Goal: Task Accomplishment & Management: Complete application form

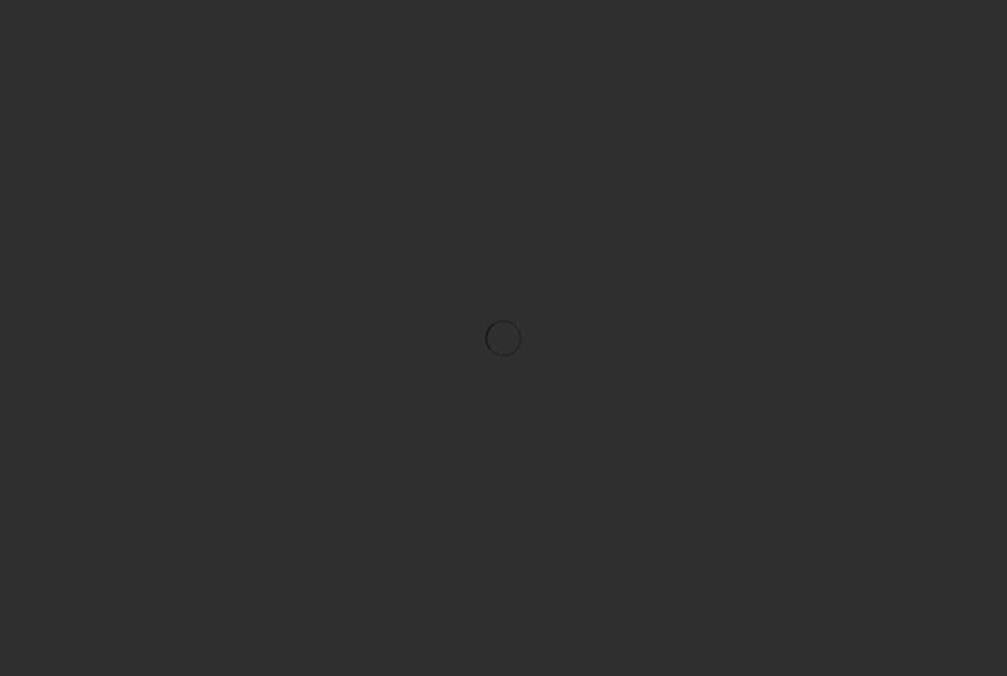
scroll to position [47, 0]
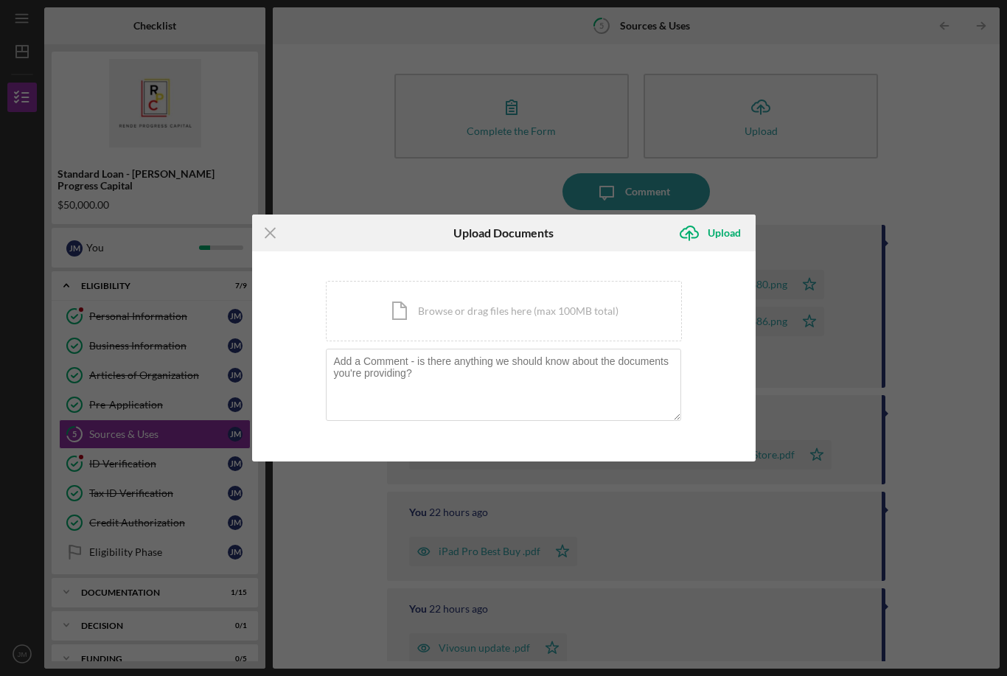
click at [262, 248] on icon "Icon/Menu Close" at bounding box center [270, 233] width 37 height 37
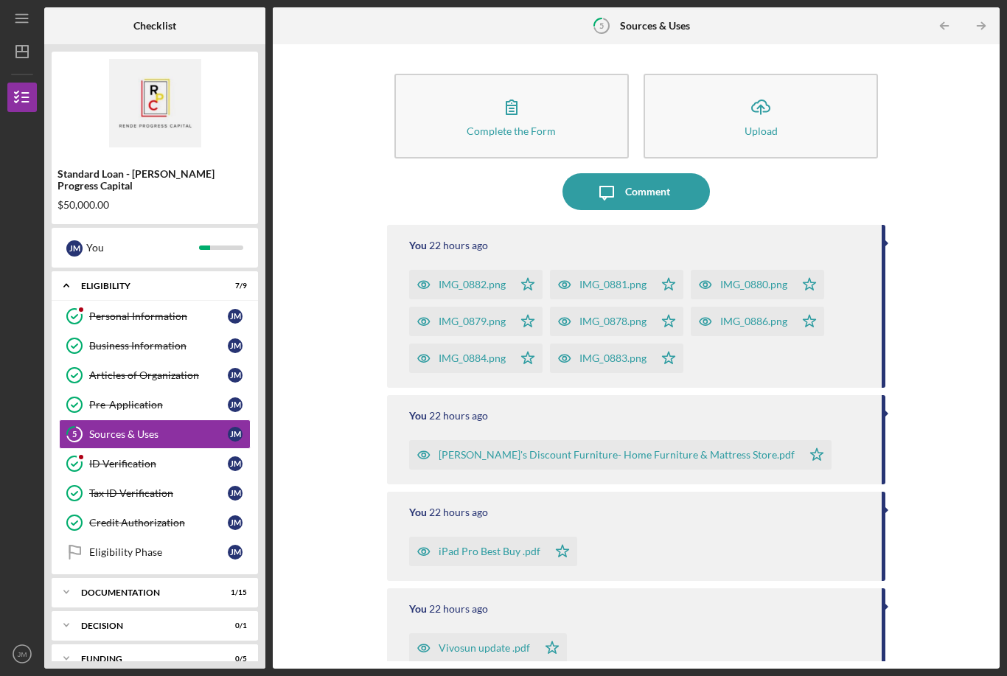
click at [656, 173] on div "Comment" at bounding box center [647, 191] width 45 height 37
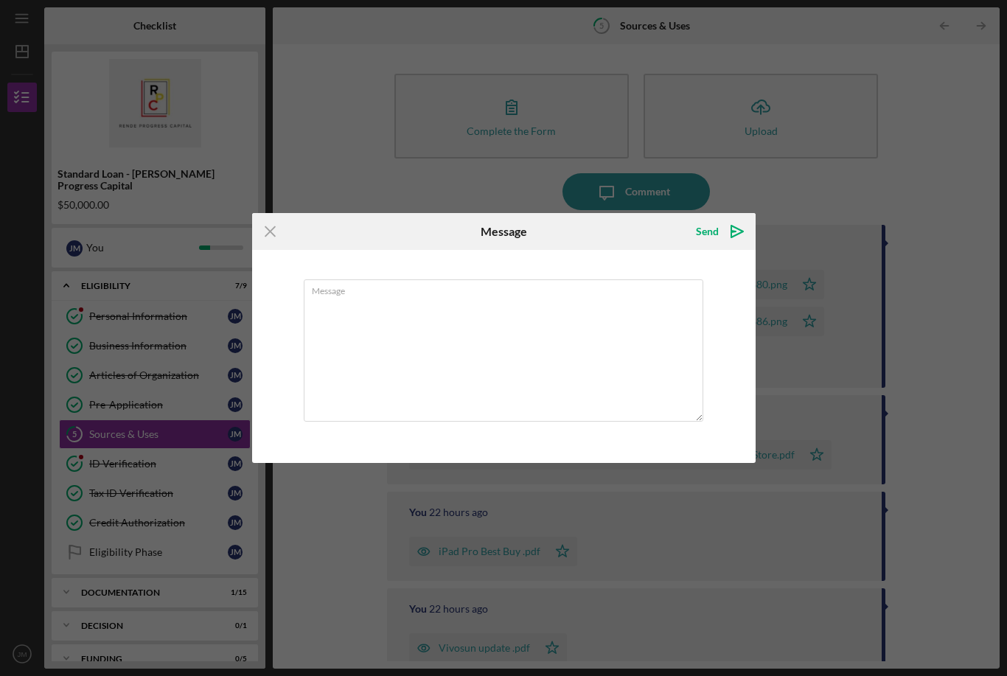
click at [371, 297] on textarea "Message" at bounding box center [504, 350] width 400 height 142
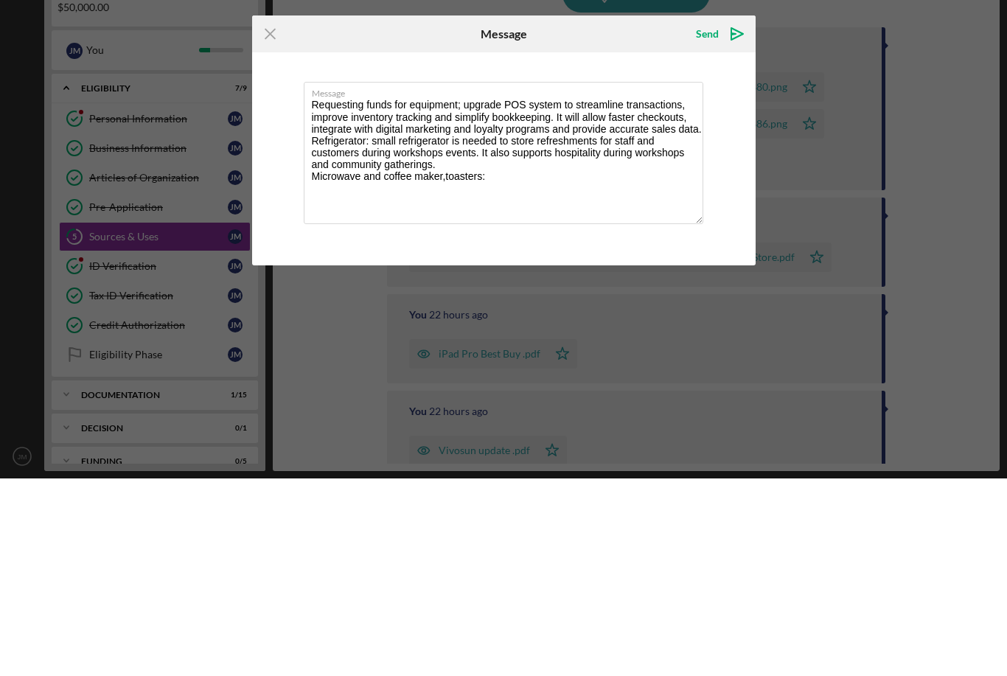
click at [447, 279] on textarea "Requesting funds for equipment; upgrade POS system to streamline transactions, …" at bounding box center [504, 350] width 400 height 142
click at [523, 279] on textarea "Requesting funds for equipment; upgrade POS system to streamline transactions, …" at bounding box center [504, 350] width 400 height 142
click at [446, 279] on textarea "Requesting funds for equipment; upgrade POS system to streamline transactions, …" at bounding box center [504, 350] width 400 height 142
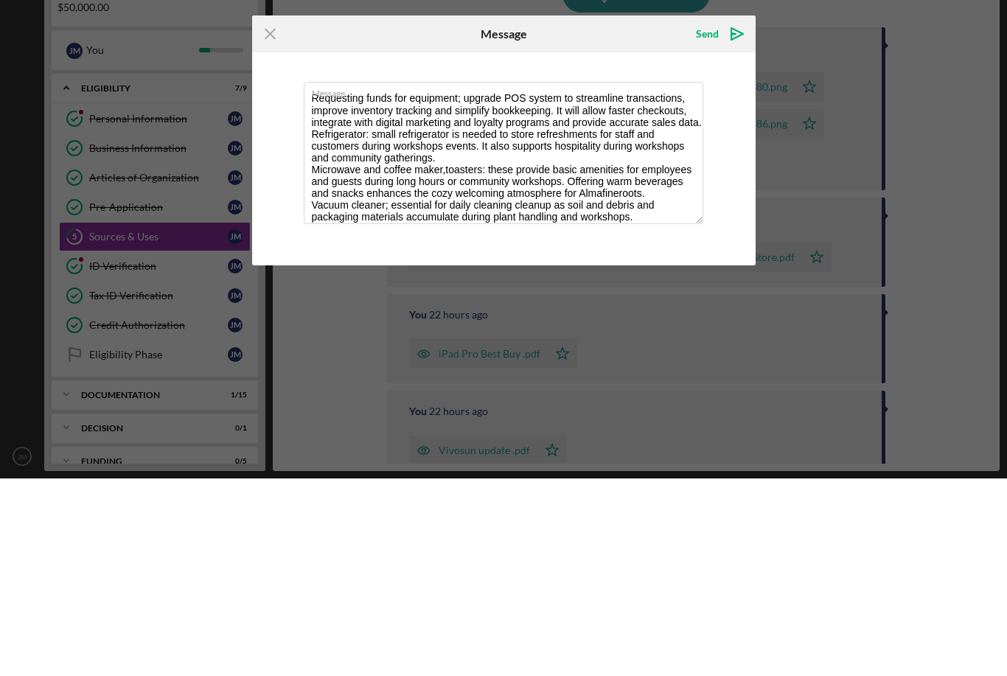
scroll to position [18, 0]
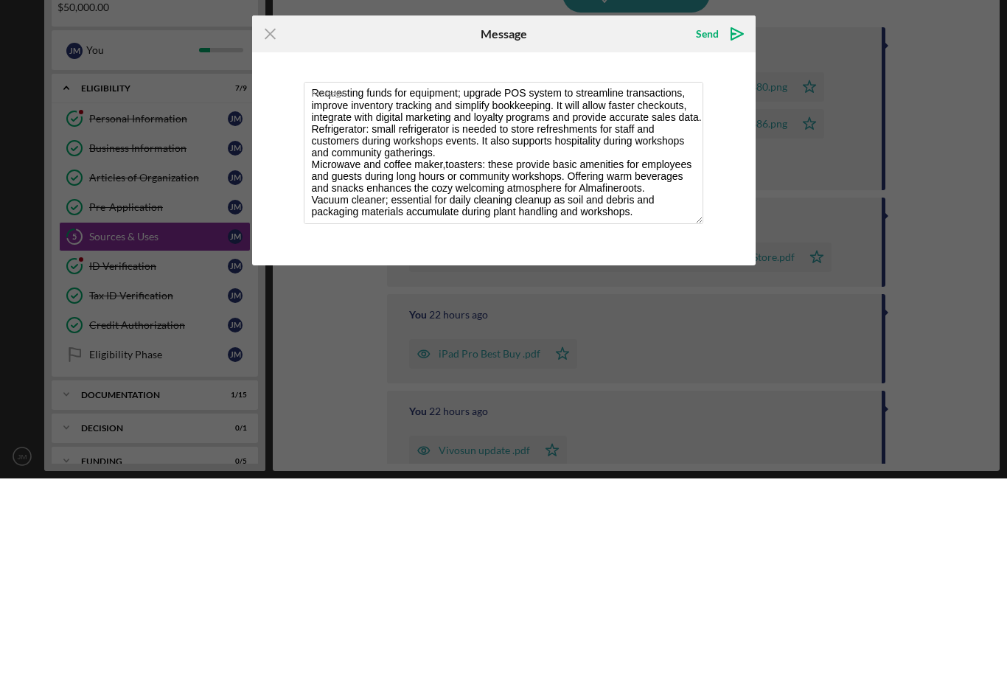
click at [446, 279] on textarea "Requesting funds for equipment; upgrade POS system to streamline transactions, …" at bounding box center [504, 350] width 400 height 142
click at [485, 279] on textarea "Requesting funds for equipment; upgrade POS system to streamline transactions, …" at bounding box center [504, 350] width 400 height 142
click at [474, 279] on textarea "Requesting funds for equipment; upgrade POS system to streamline transactions, …" at bounding box center [504, 350] width 400 height 142
click at [649, 279] on textarea "Requesting funds for equipment; upgrade POS system to streamline transactions, …" at bounding box center [504, 350] width 400 height 142
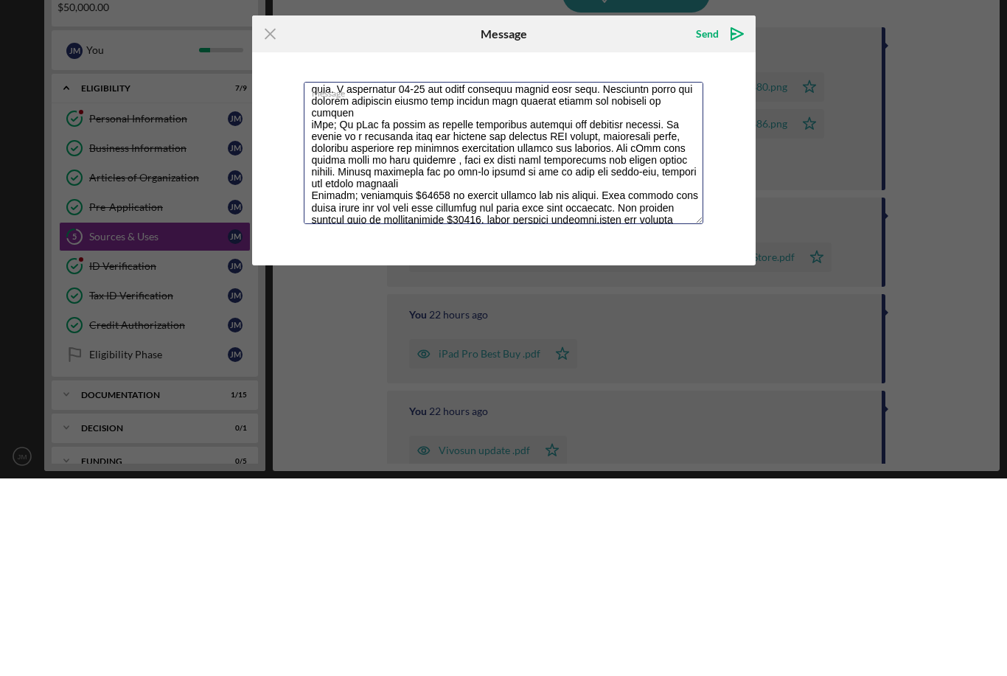
scroll to position [419, 0]
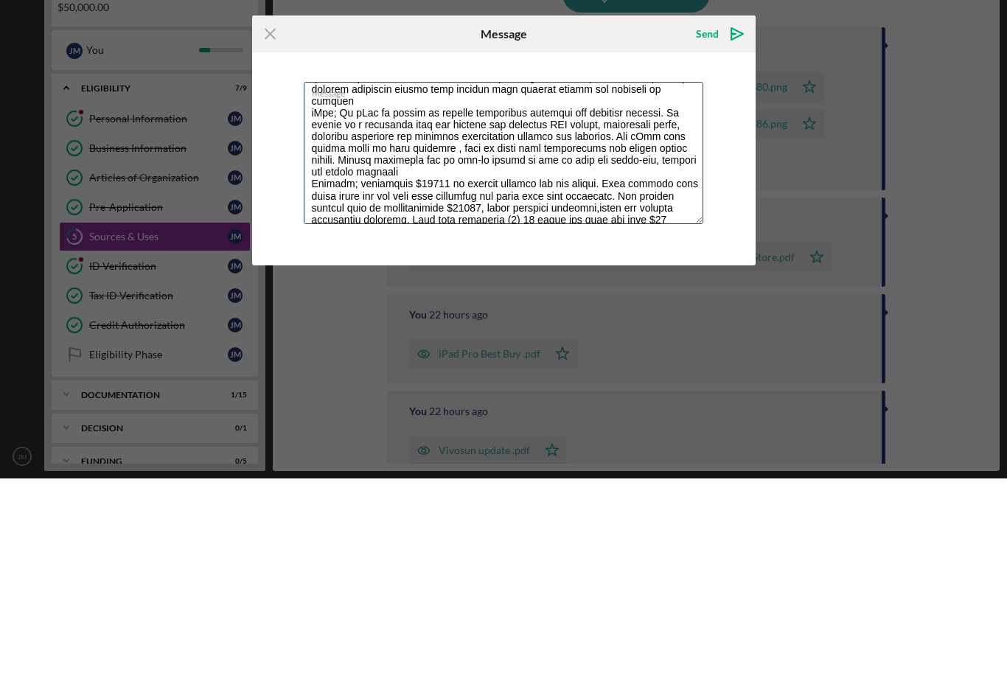
click at [597, 279] on textarea "Message" at bounding box center [504, 350] width 400 height 142
click at [632, 279] on textarea "Message" at bounding box center [504, 350] width 400 height 142
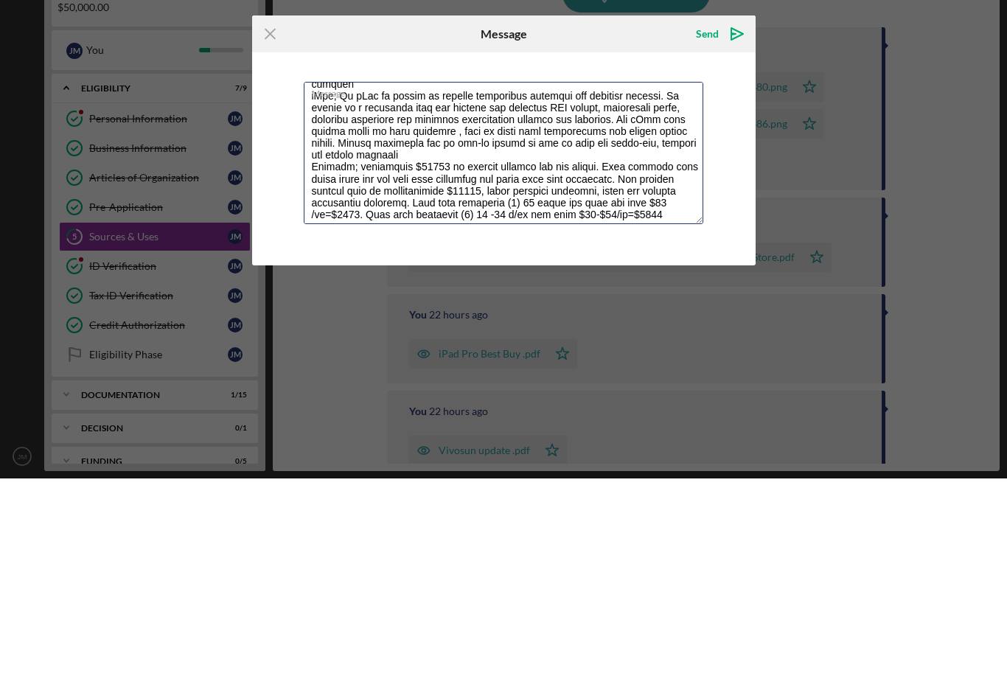
scroll to position [436, 0]
click at [681, 279] on textarea "Message" at bounding box center [504, 350] width 400 height 142
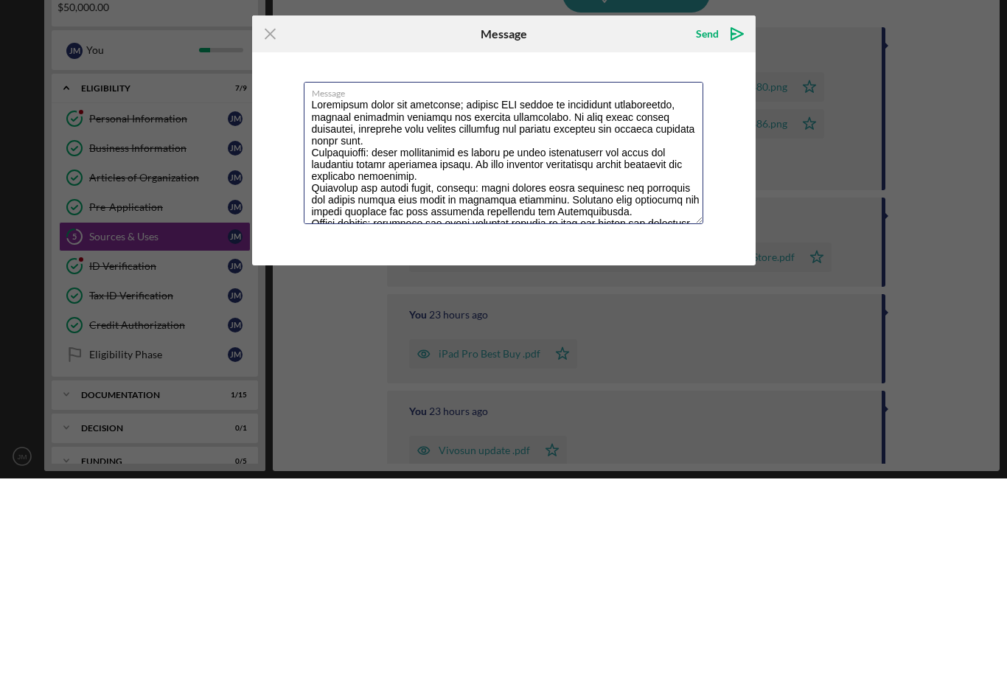
scroll to position [0, 0]
click at [472, 279] on textarea "Message" at bounding box center [504, 350] width 400 height 142
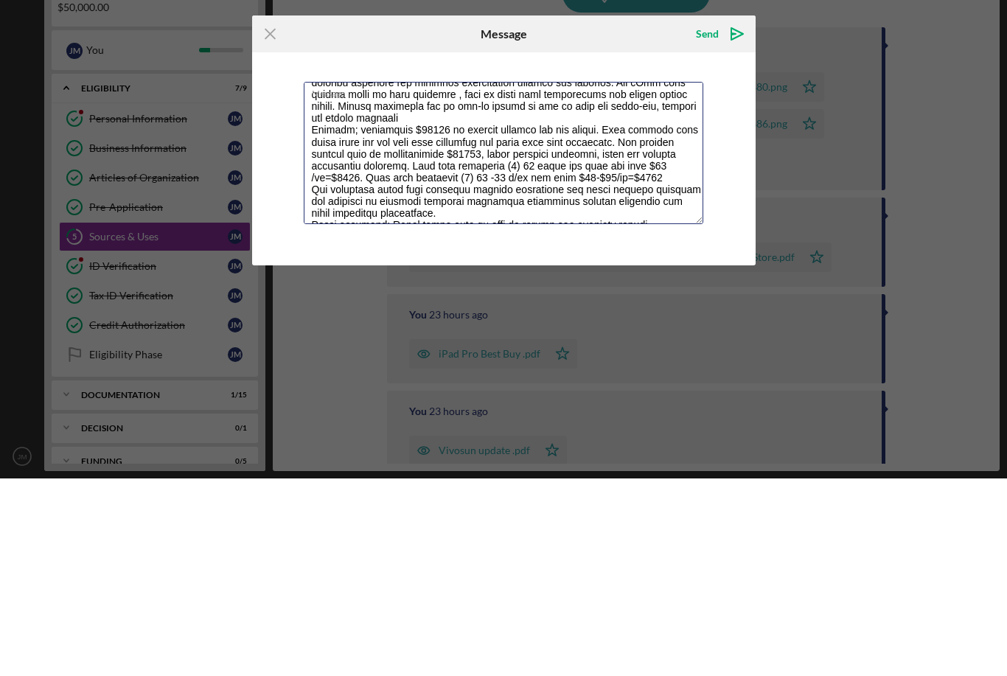
scroll to position [474, 0]
type textarea "Requesting funds for equipment; Upgrade POS system to streamline transactions, …"
click at [743, 213] on icon "Icon/icon-invite-send" at bounding box center [737, 231] width 37 height 37
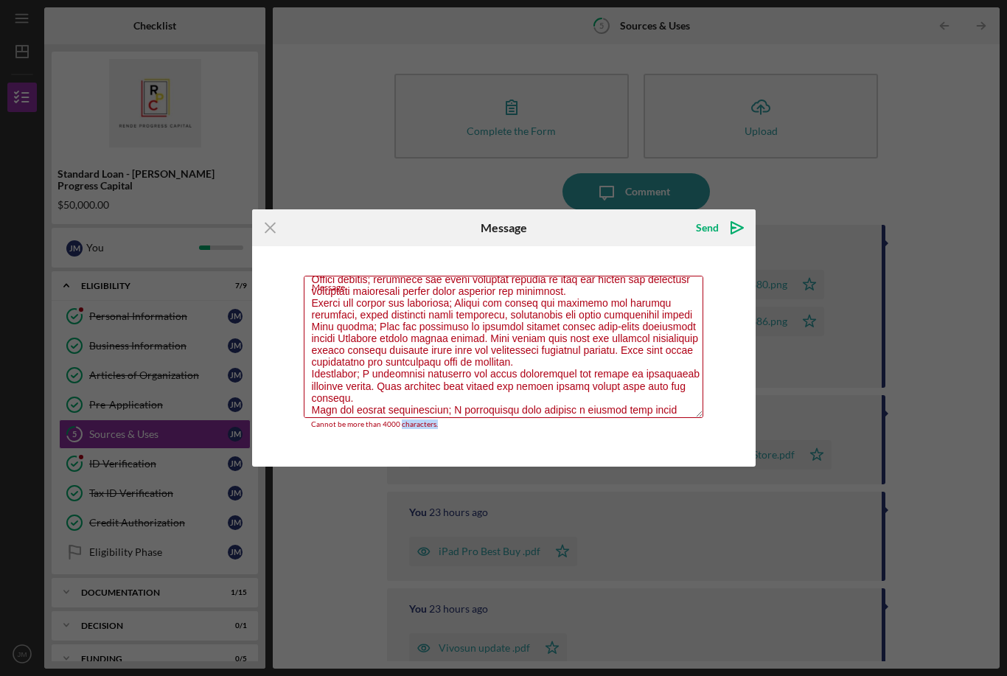
scroll to position [137, 0]
click at [287, 225] on icon "Icon/Menu Close" at bounding box center [270, 227] width 37 height 37
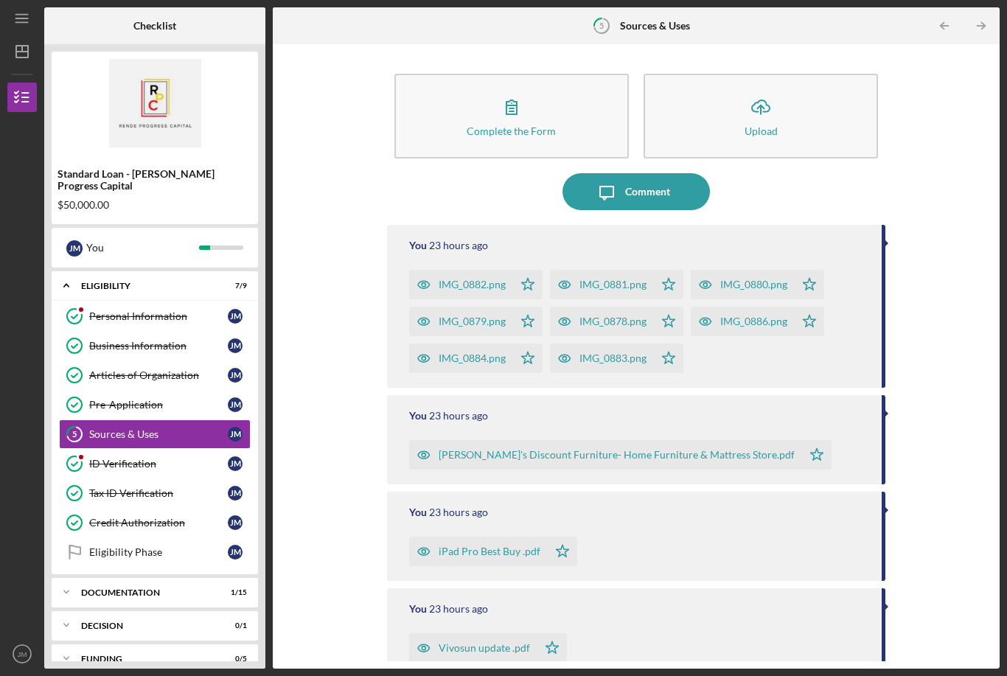
click at [520, 44] on div "Complete the Form Form Icon/Upload Upload Icon/Message Comment You 23 hours ago…" at bounding box center [636, 356] width 727 height 624
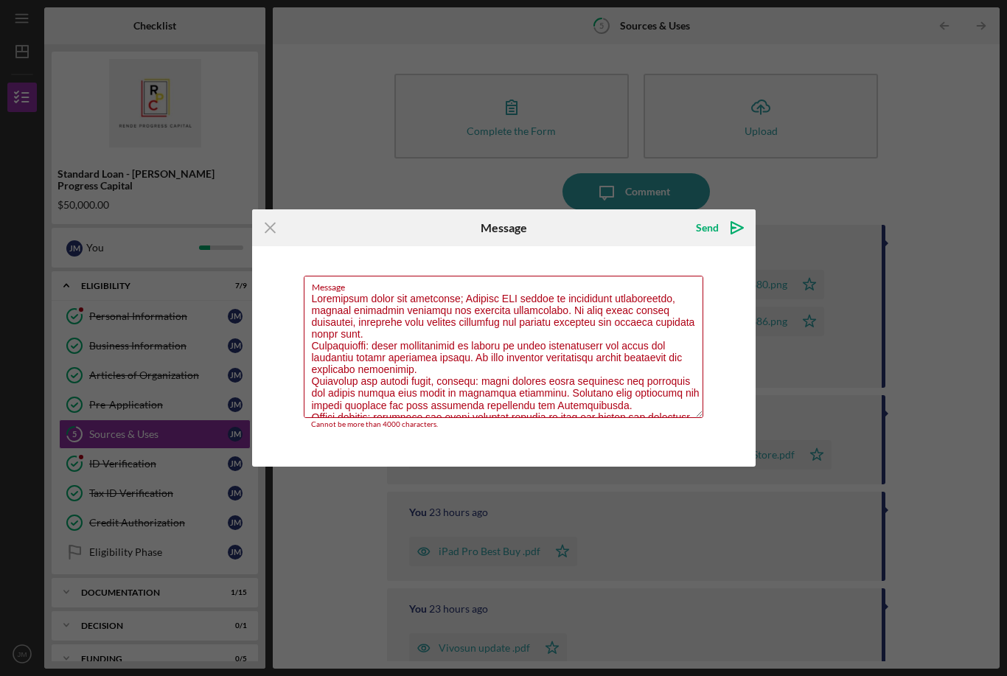
click at [270, 232] on icon "Icon/Menu Close" at bounding box center [270, 227] width 37 height 37
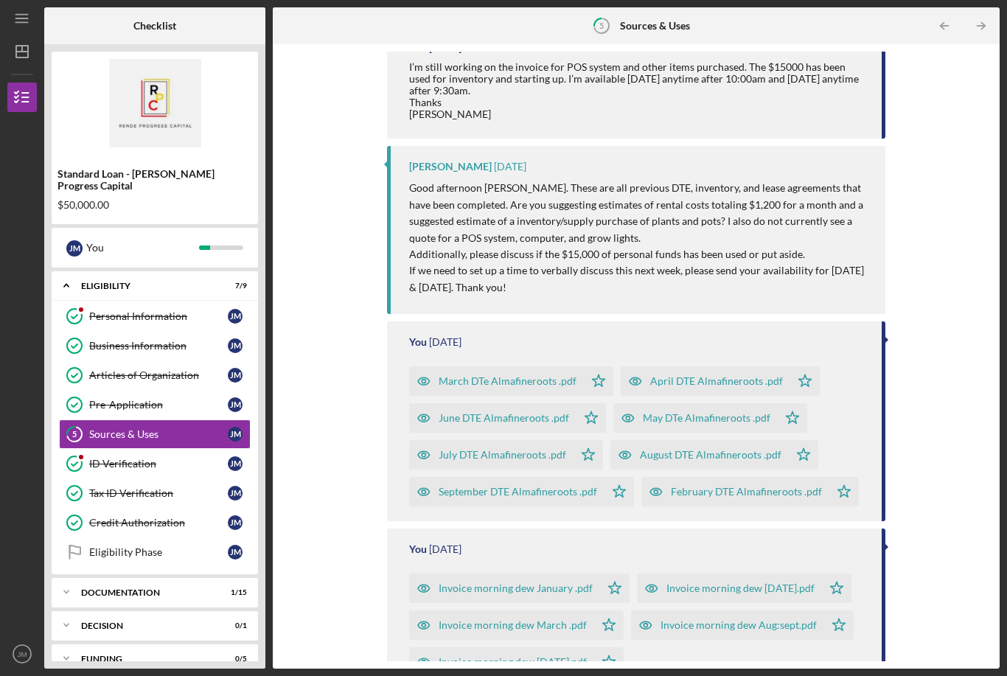
scroll to position [1150, 0]
click at [183, 419] on link "5 Sources & Uses [PERSON_NAME]" at bounding box center [155, 433] width 192 height 29
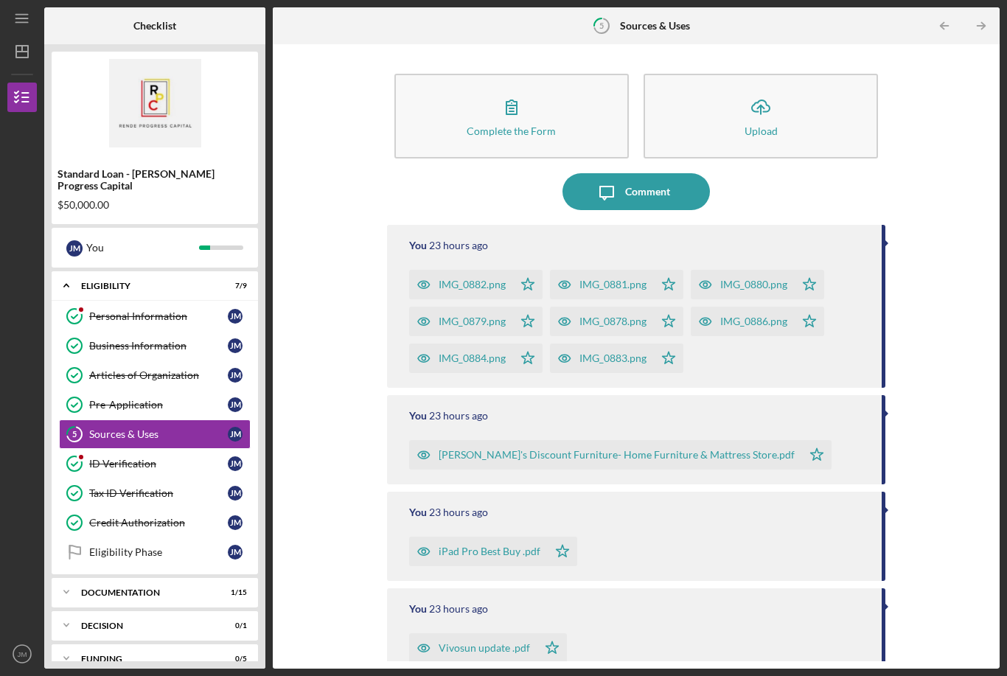
scroll to position [0, 0]
click at [904, 44] on div "Complete the Form Form Icon/Upload Upload Icon/Message Comment You 23 hours ago…" at bounding box center [636, 356] width 727 height 624
click at [796, 52] on div "Complete the Form Form Icon/Upload Upload Icon/Message Comment You 23 hours ago…" at bounding box center [636, 357] width 498 height 610
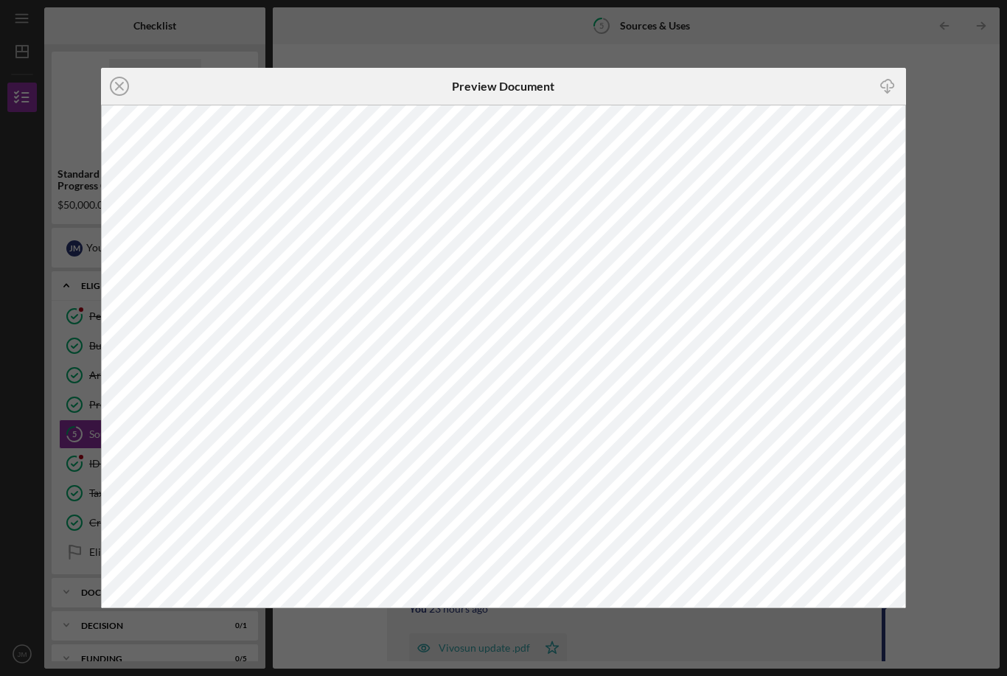
scroll to position [47, 0]
click at [130, 103] on icon "Icon/Close" at bounding box center [119, 86] width 37 height 37
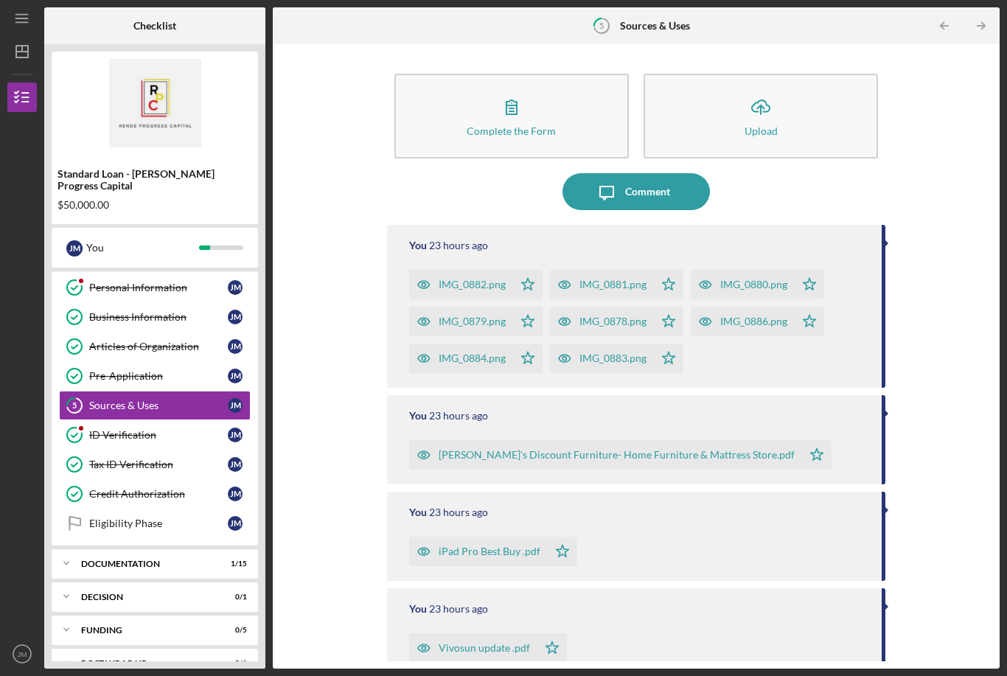
scroll to position [27, 0]
click at [164, 392] on link "5 Sources & Uses J M" at bounding box center [155, 406] width 192 height 29
click at [512, 125] on div "Complete the Form" at bounding box center [511, 130] width 89 height 11
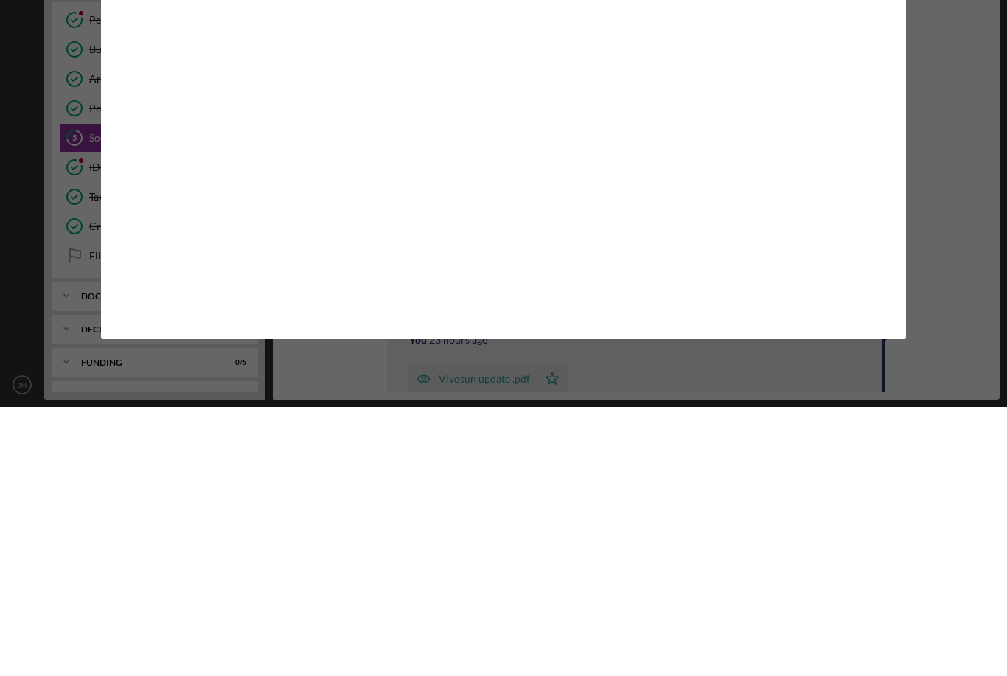
scroll to position [20, 0]
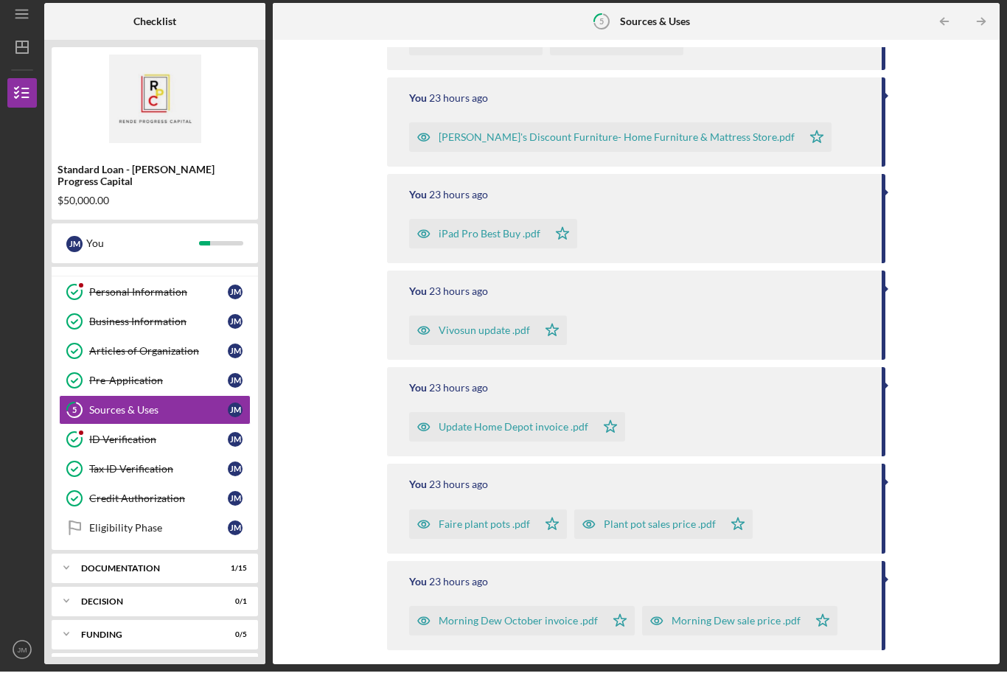
scroll to position [313, 0]
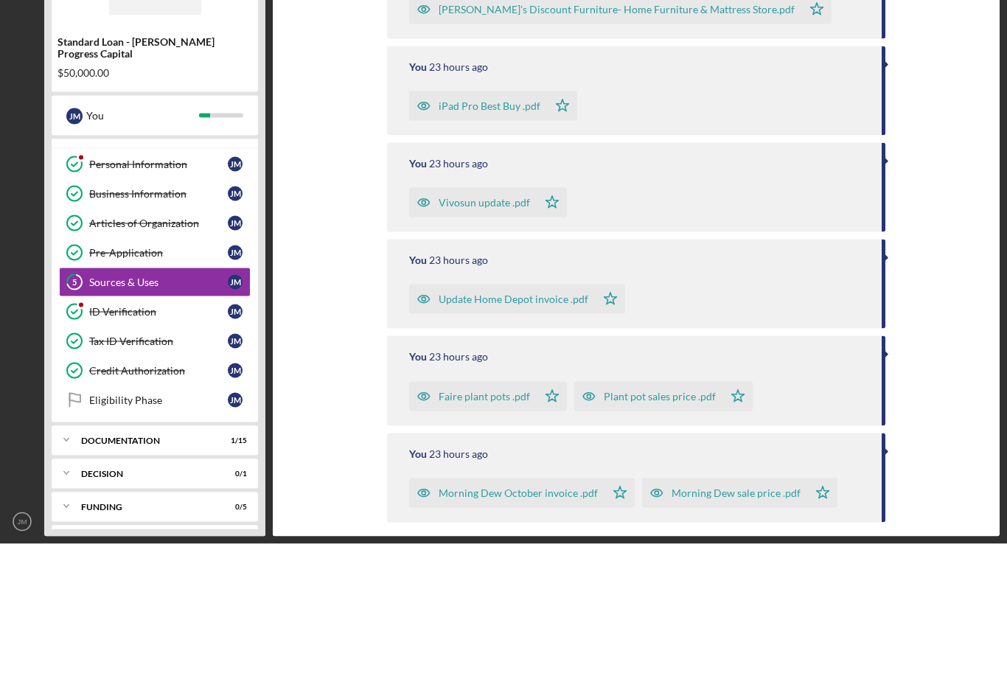
click at [158, 400] on link "5 Sources & Uses J M" at bounding box center [155, 414] width 192 height 29
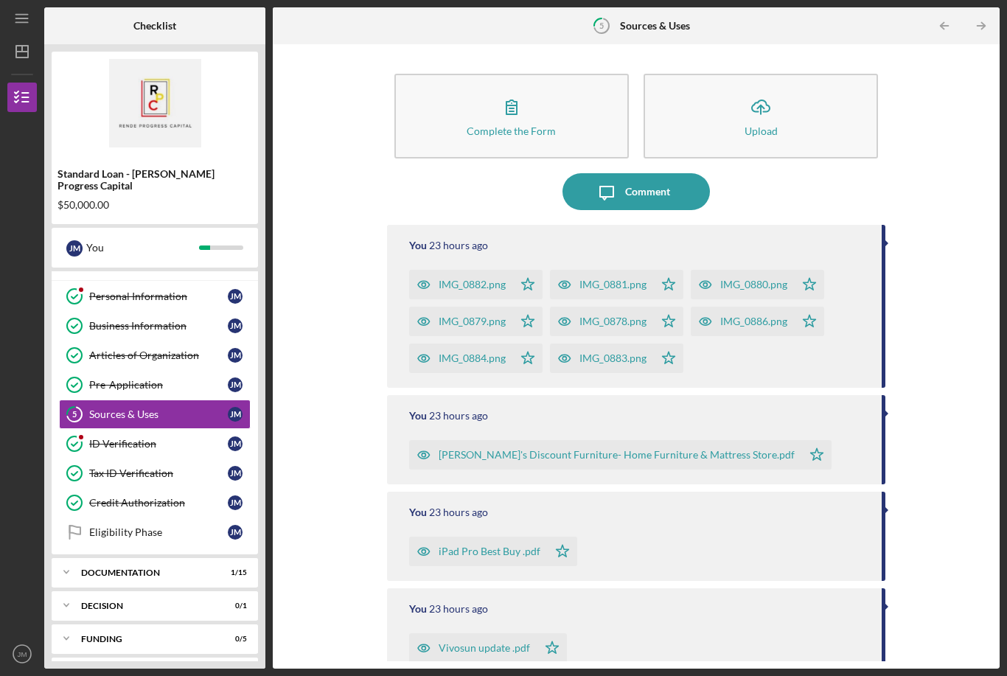
click at [167, 415] on link "5 Sources & Uses J M" at bounding box center [155, 414] width 192 height 29
click at [519, 116] on icon "button" at bounding box center [511, 106] width 37 height 37
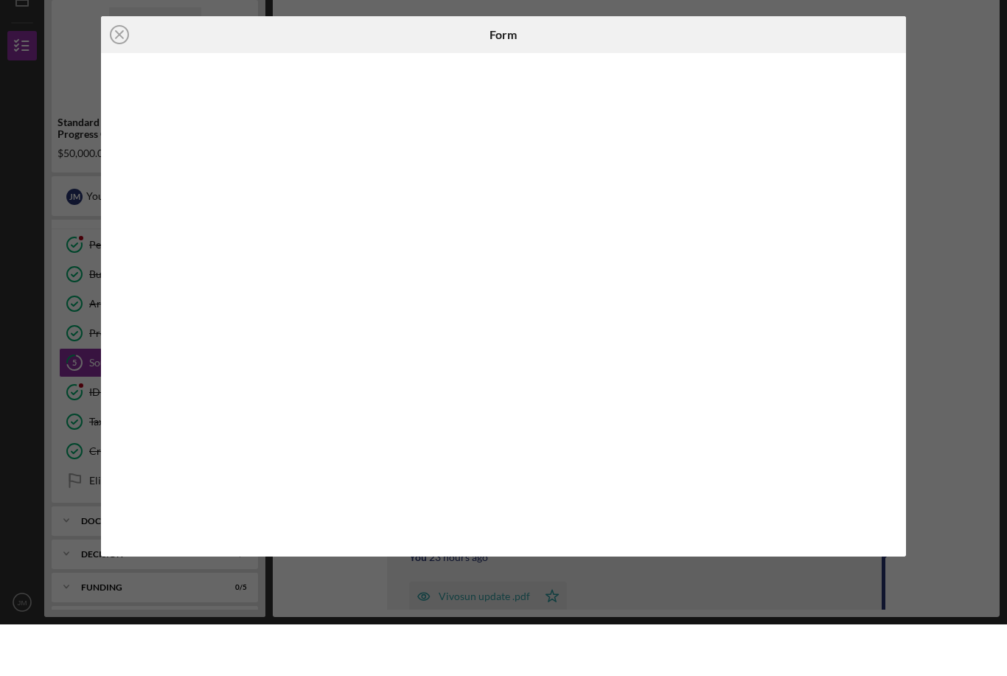
scroll to position [47, 0]
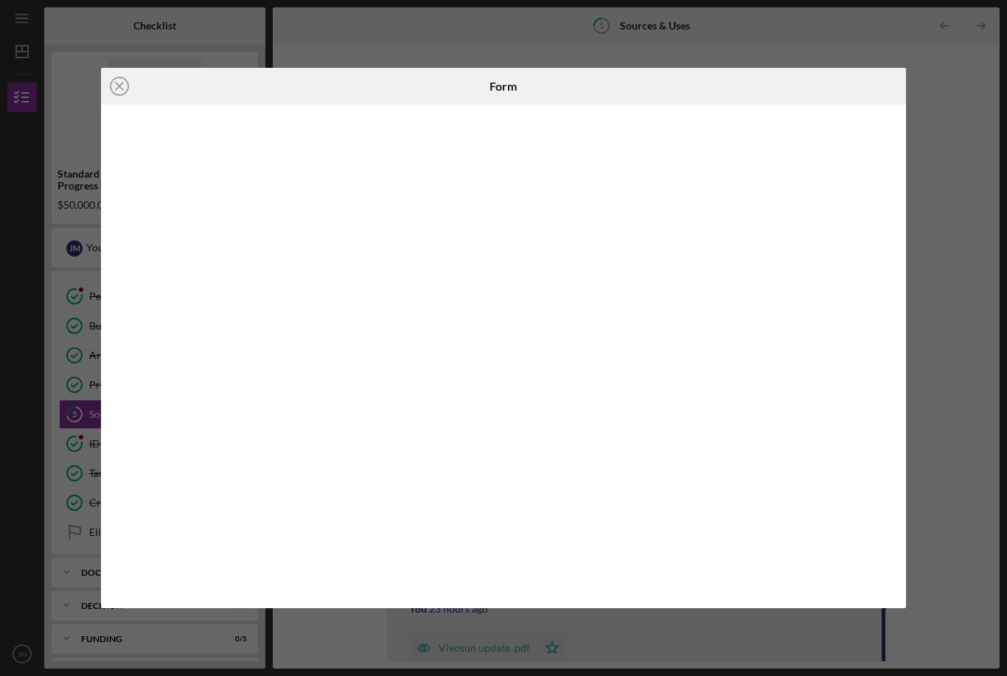
click at [130, 97] on icon "Icon/Close" at bounding box center [119, 86] width 37 height 37
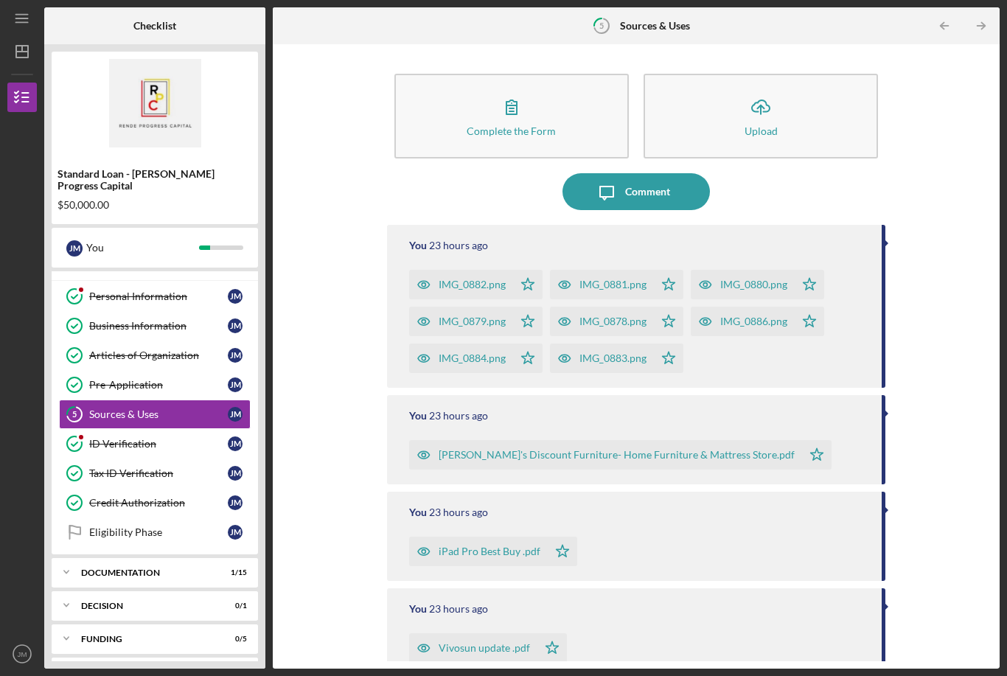
click at [520, 88] on icon "button" at bounding box center [511, 106] width 37 height 37
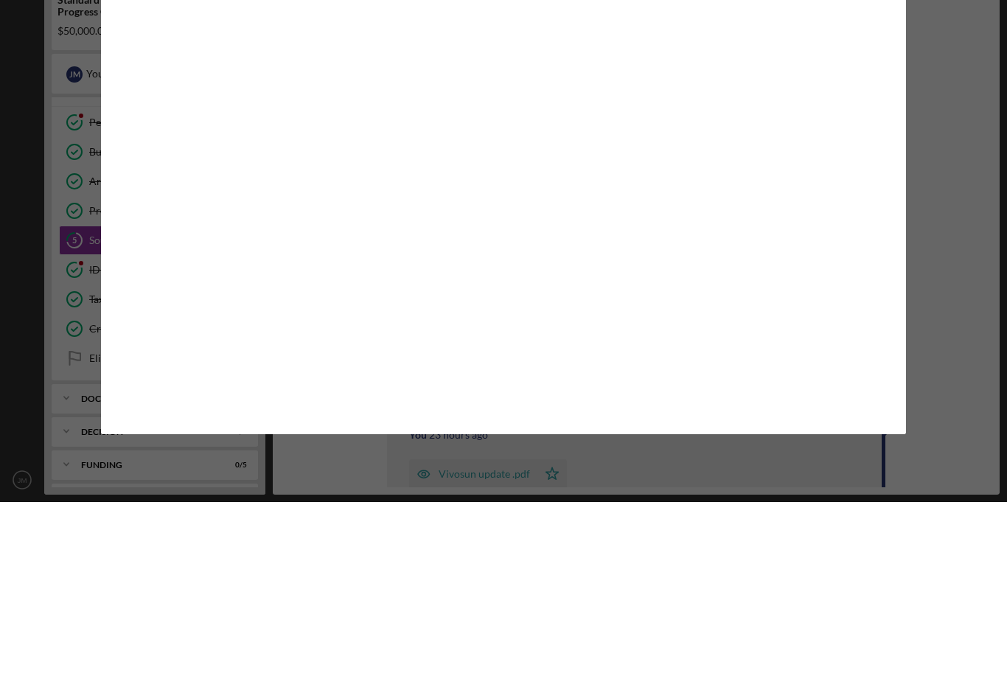
scroll to position [47, 0]
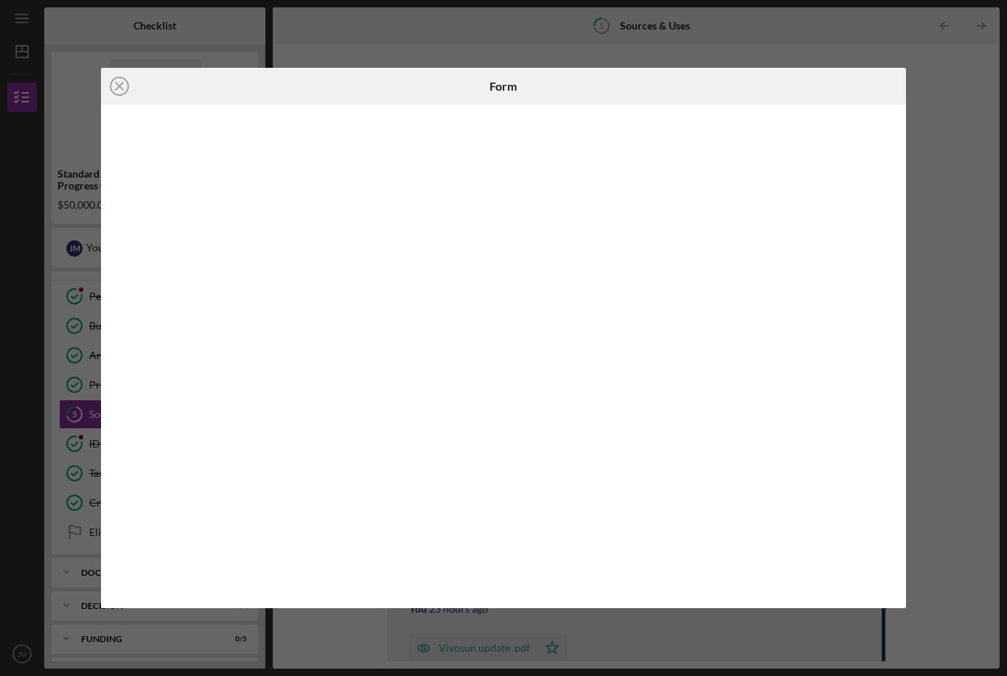
click at [125, 102] on icon "Icon/Close" at bounding box center [119, 86] width 37 height 37
